Goal: Task Accomplishment & Management: Complete application form

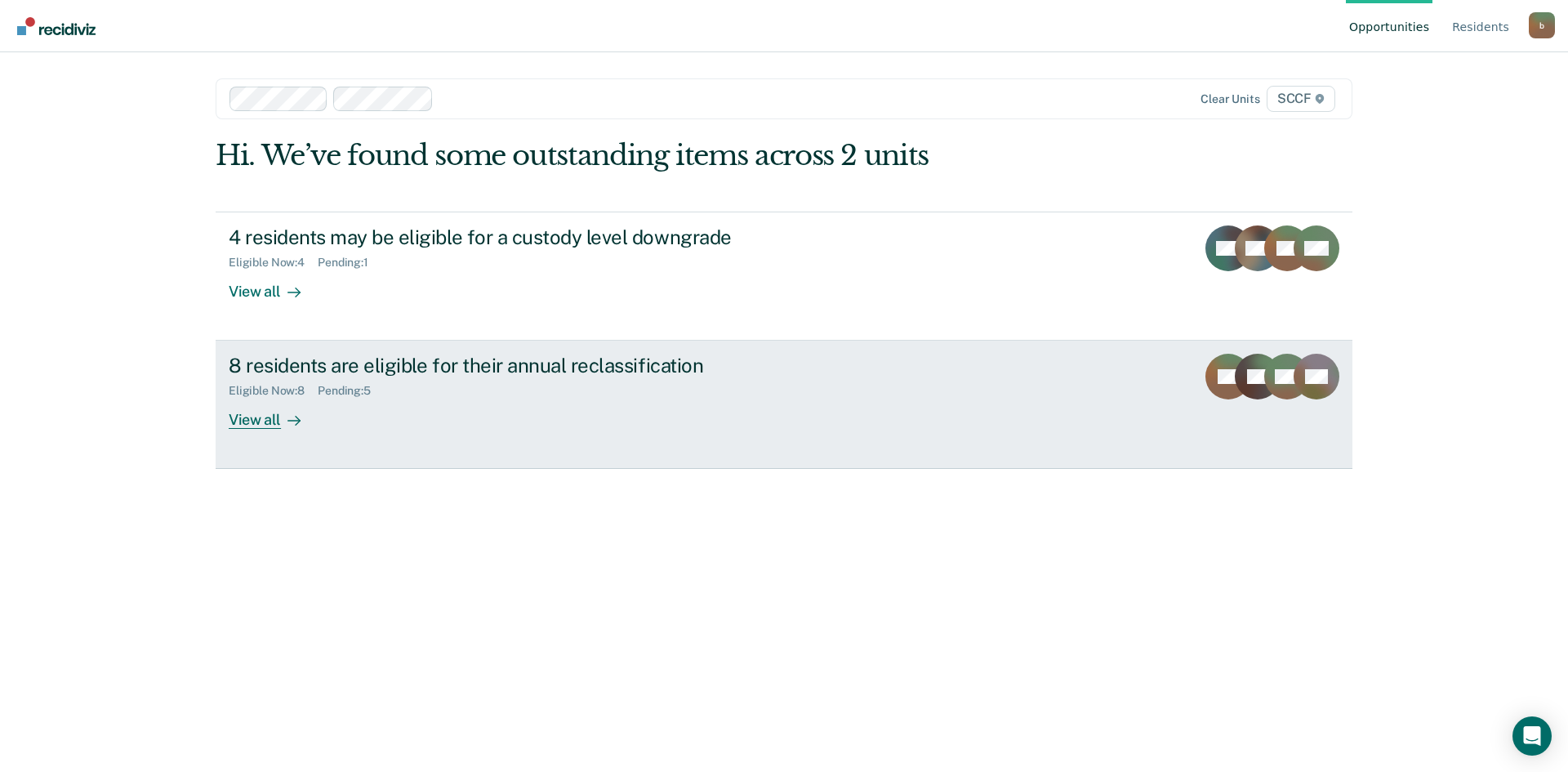
click at [257, 425] on div "View all" at bounding box center [274, 414] width 92 height 32
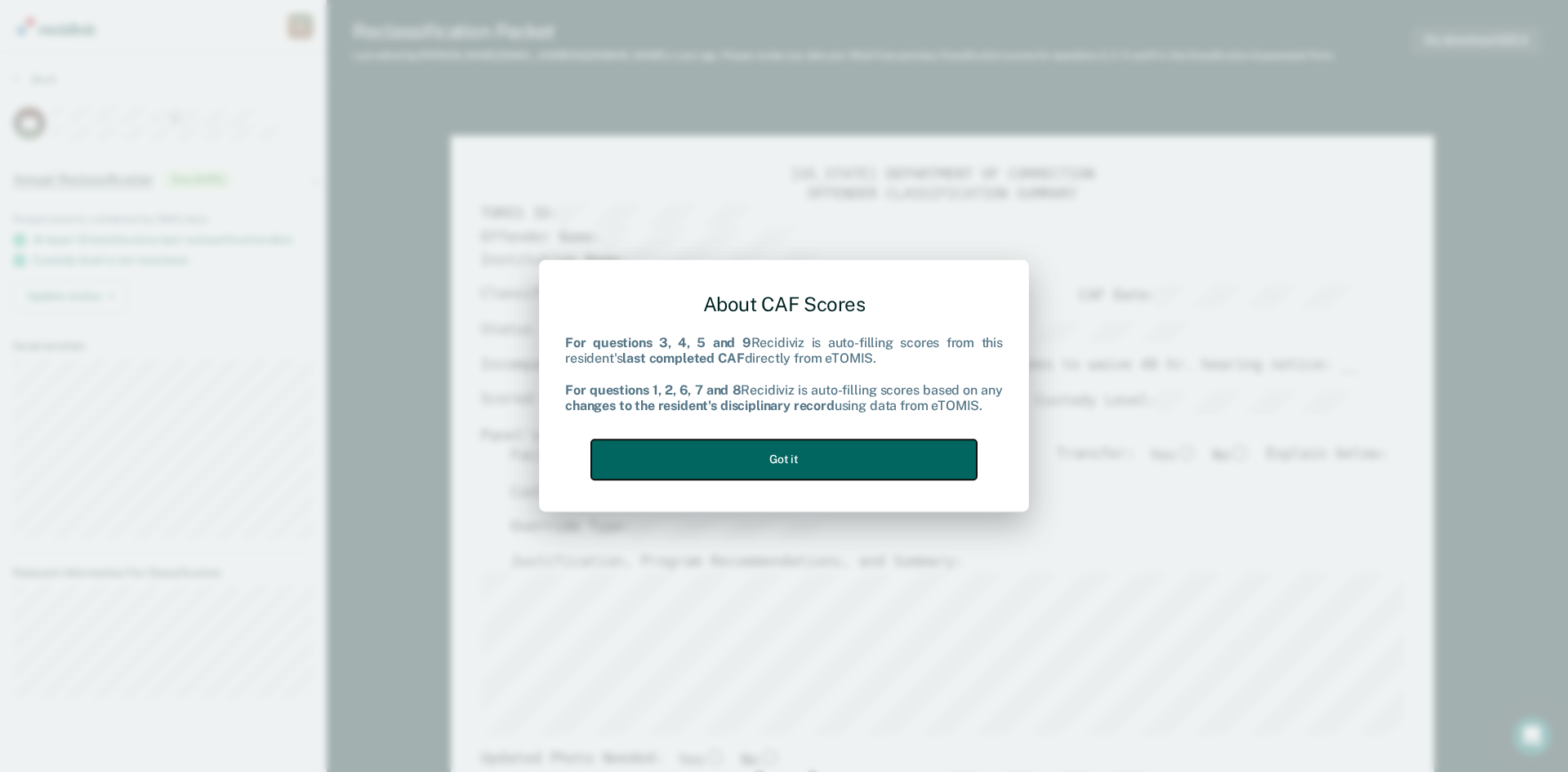
click at [792, 459] on button "Got it" at bounding box center [784, 460] width 385 height 40
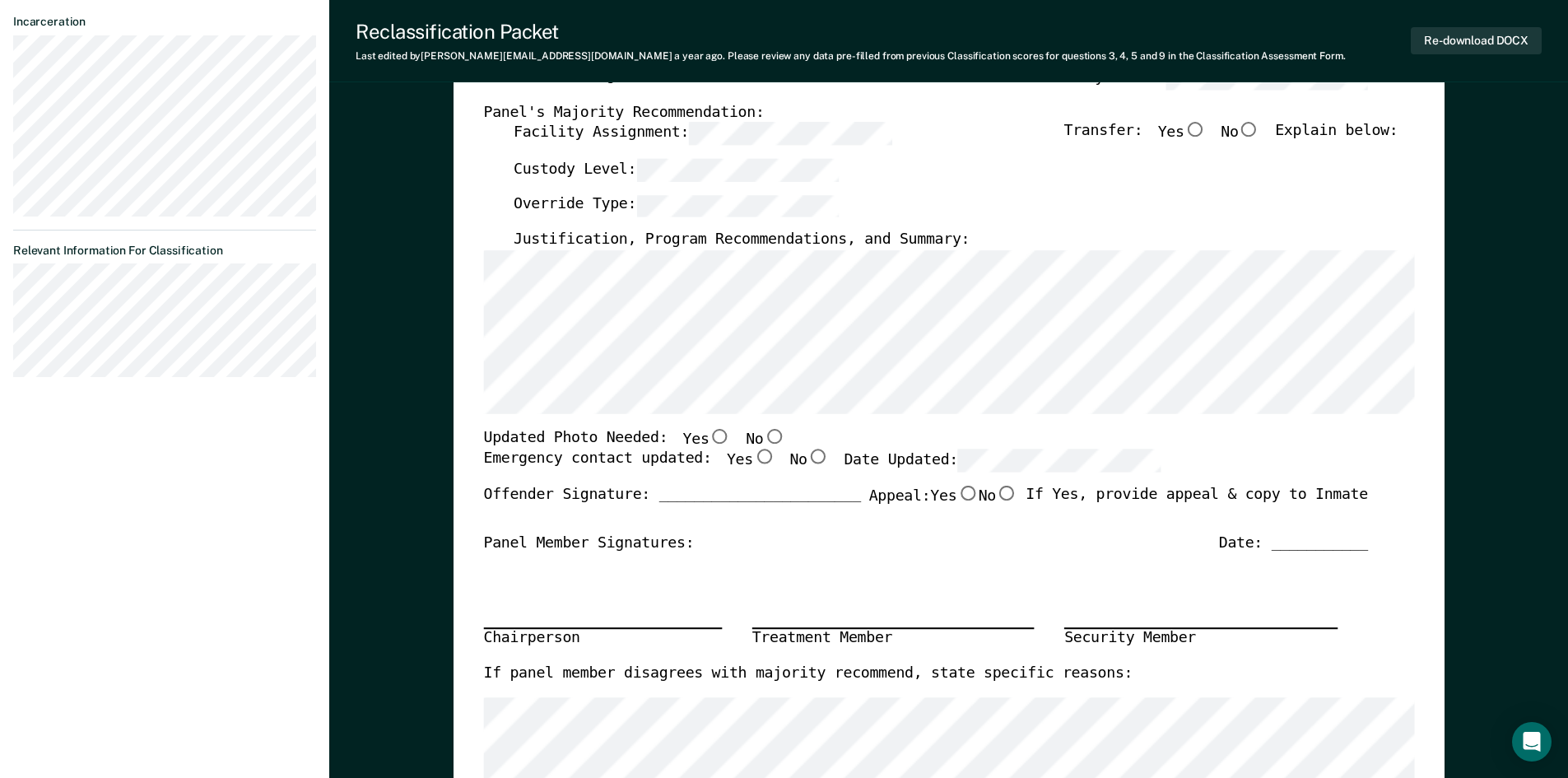
scroll to position [329, 0]
click at [752, 456] on input "Yes" at bounding box center [762, 455] width 21 height 15
type textarea "x"
radio input "true"
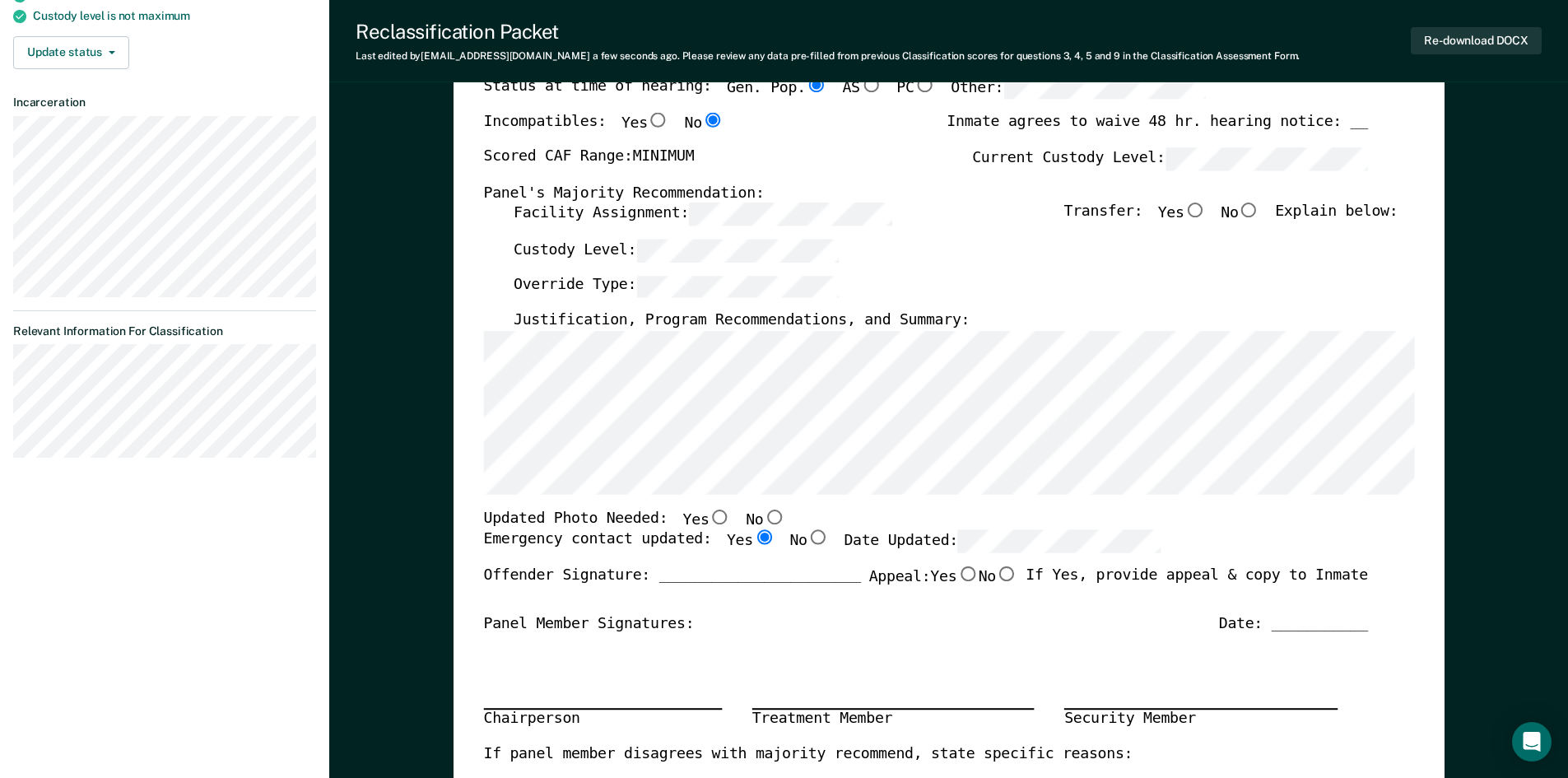
scroll to position [247, 0]
click at [708, 516] on input "Yes" at bounding box center [718, 516] width 21 height 15
type textarea "x"
radio input "true"
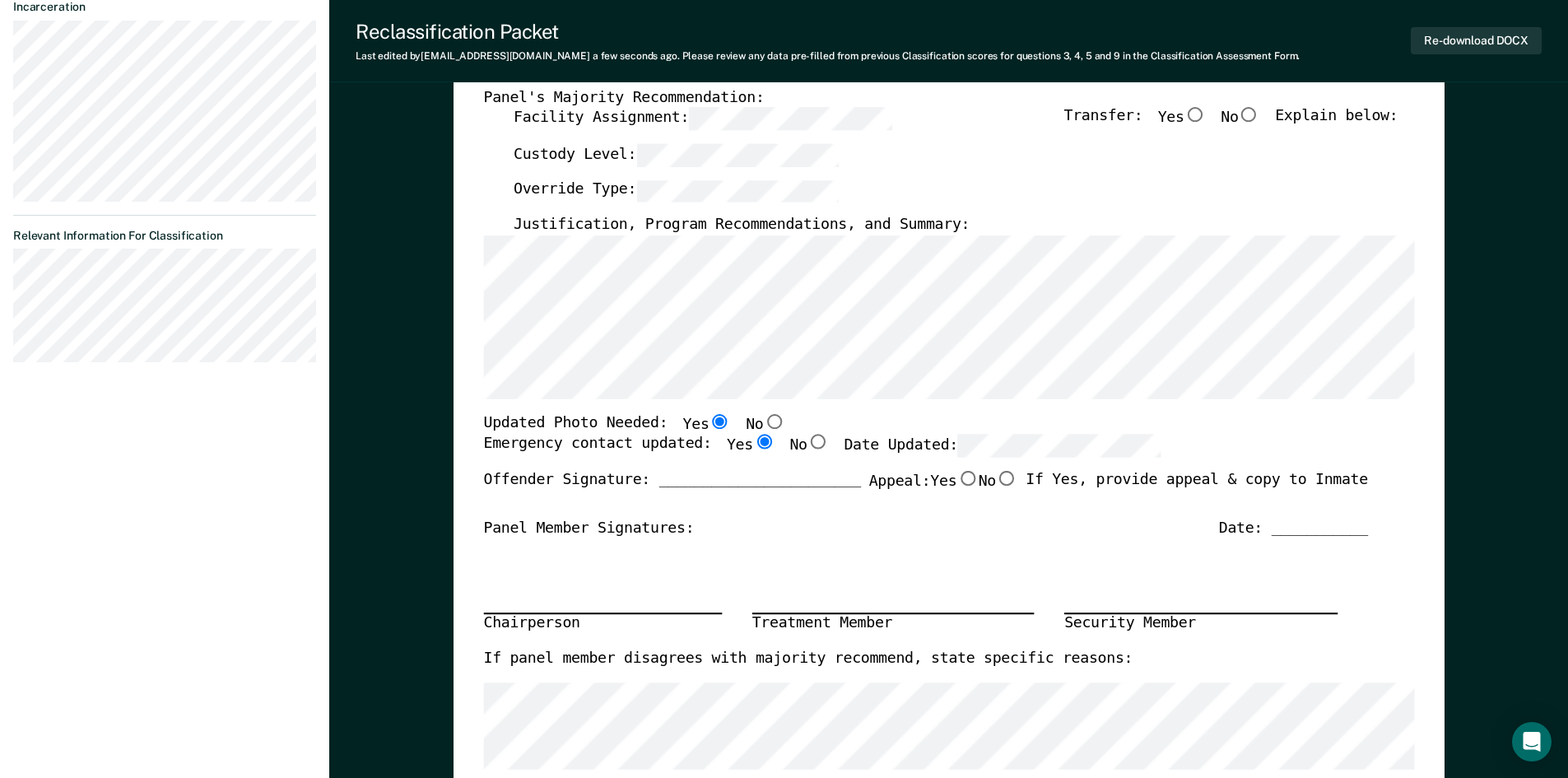
scroll to position [329, 0]
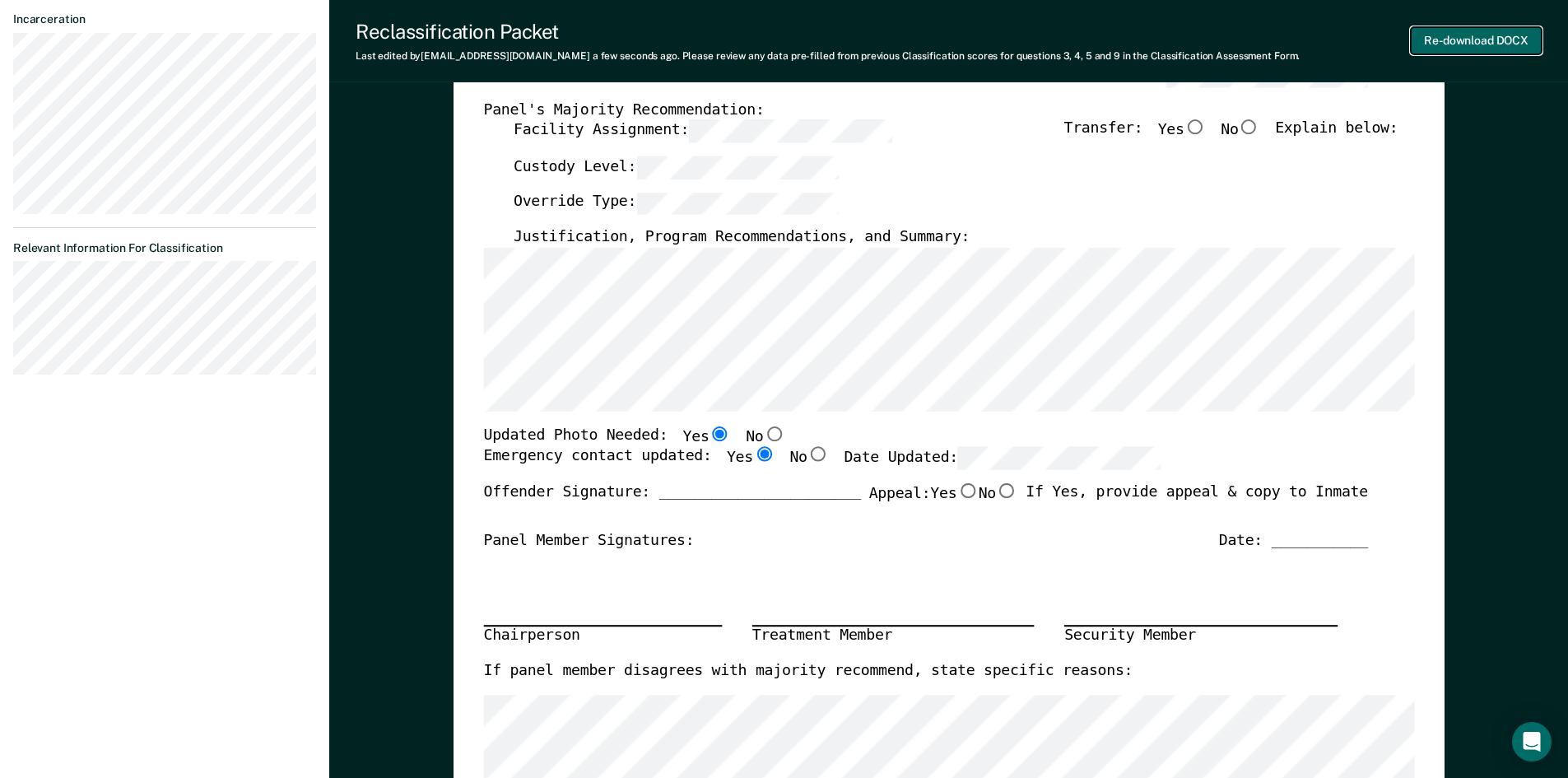
click at [1483, 40] on button "Re-download DOCX" at bounding box center [1476, 41] width 131 height 27
type textarea "x"
